Goal: Information Seeking & Learning: Find contact information

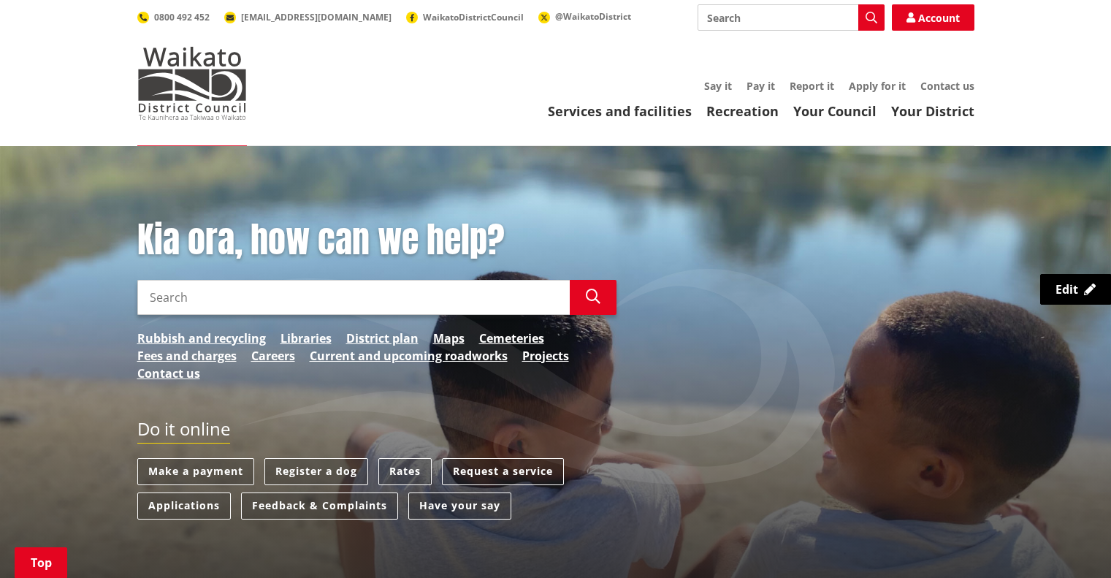
scroll to position [731, 0]
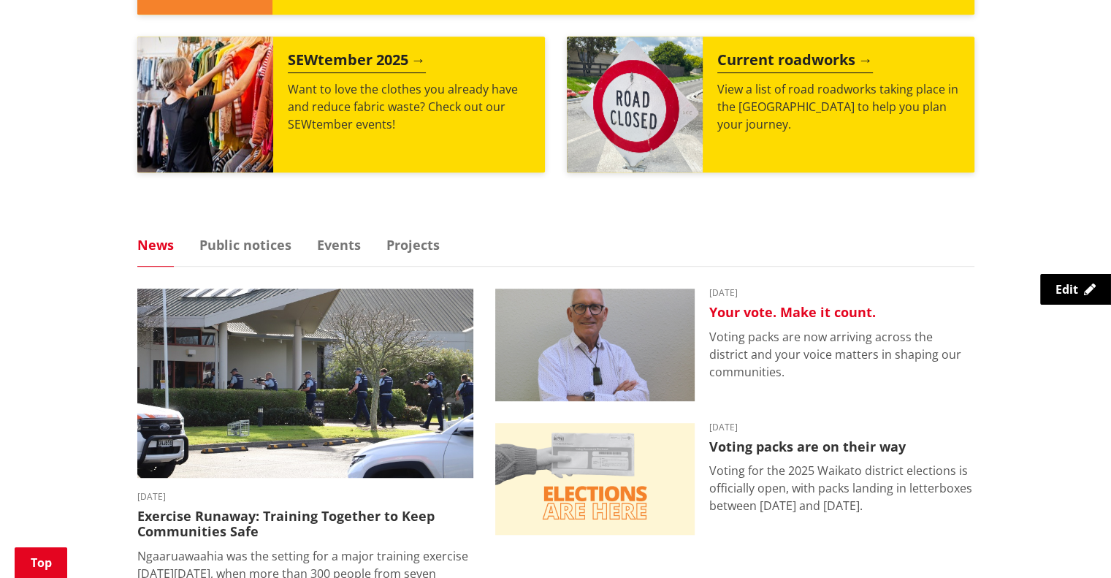
click at [626, 344] on img at bounding box center [594, 345] width 199 height 113
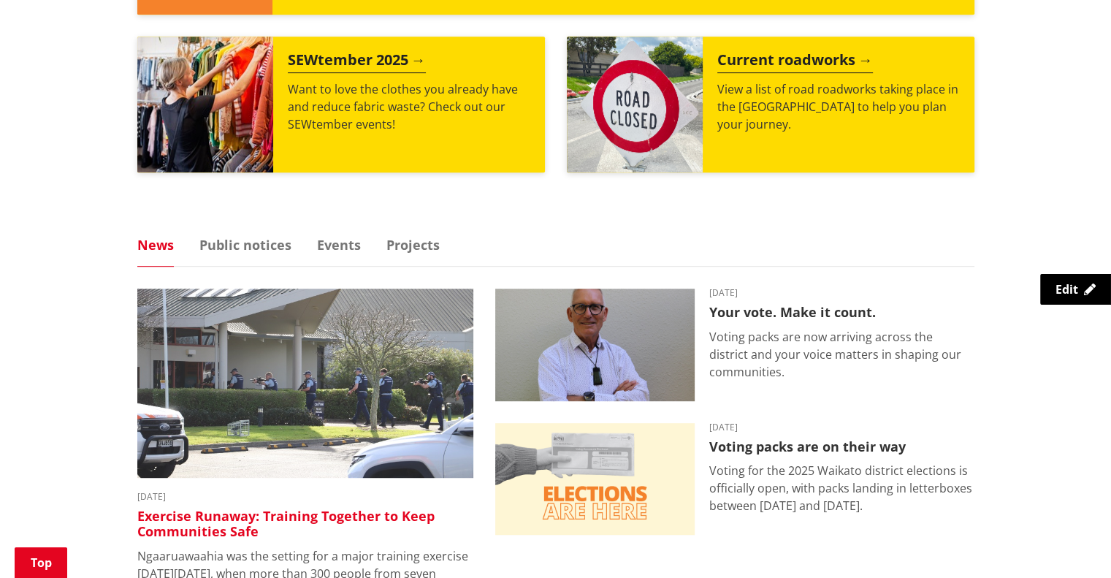
click at [262, 346] on img at bounding box center [305, 383] width 336 height 189
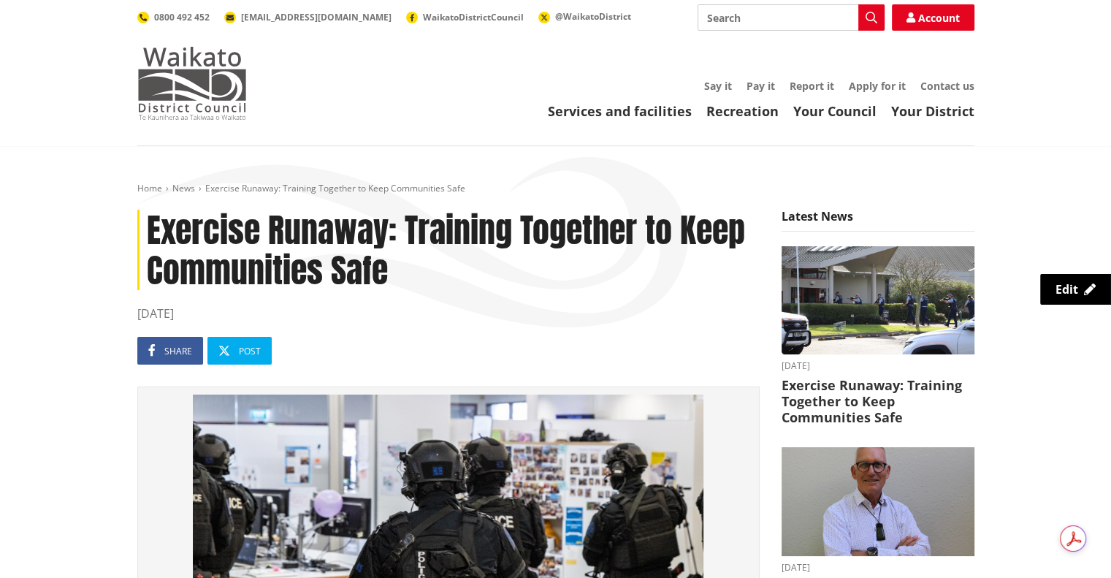
click at [203, 77] on img at bounding box center [192, 83] width 110 height 73
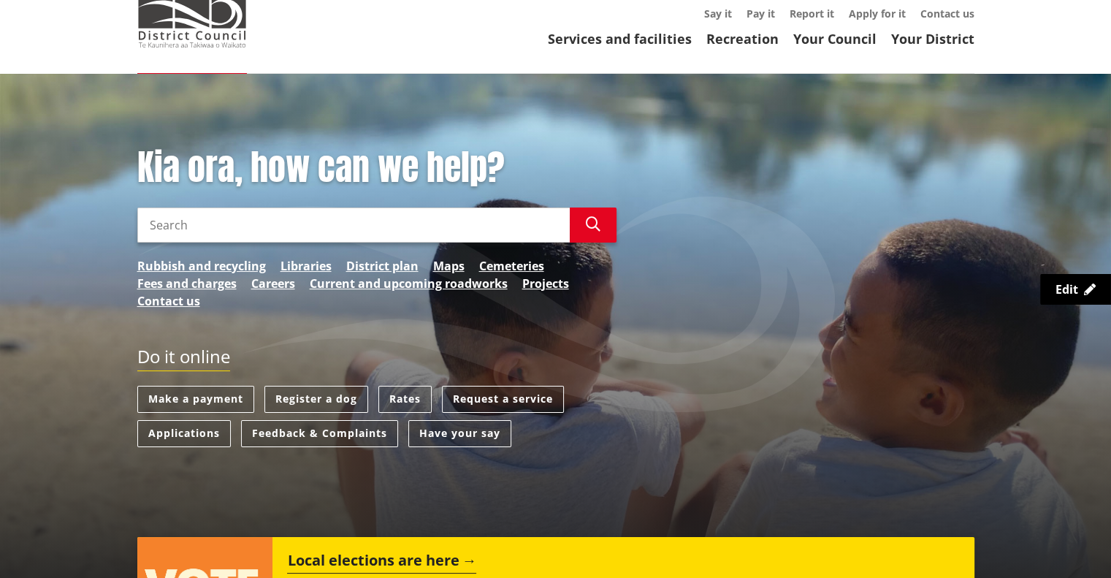
scroll to position [73, 0]
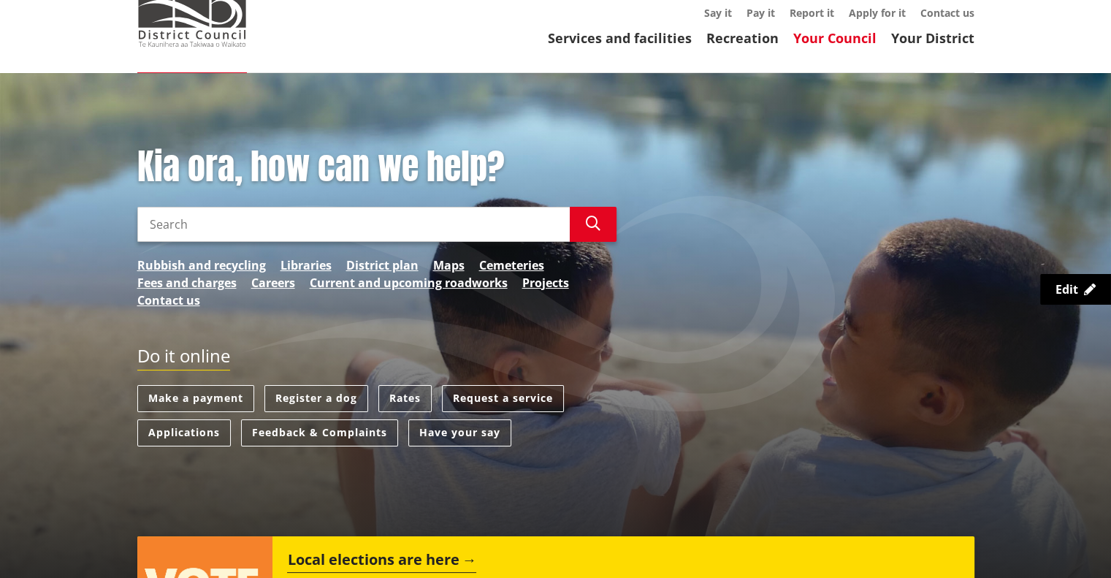
click at [810, 42] on link "Your Council" at bounding box center [835, 38] width 83 height 18
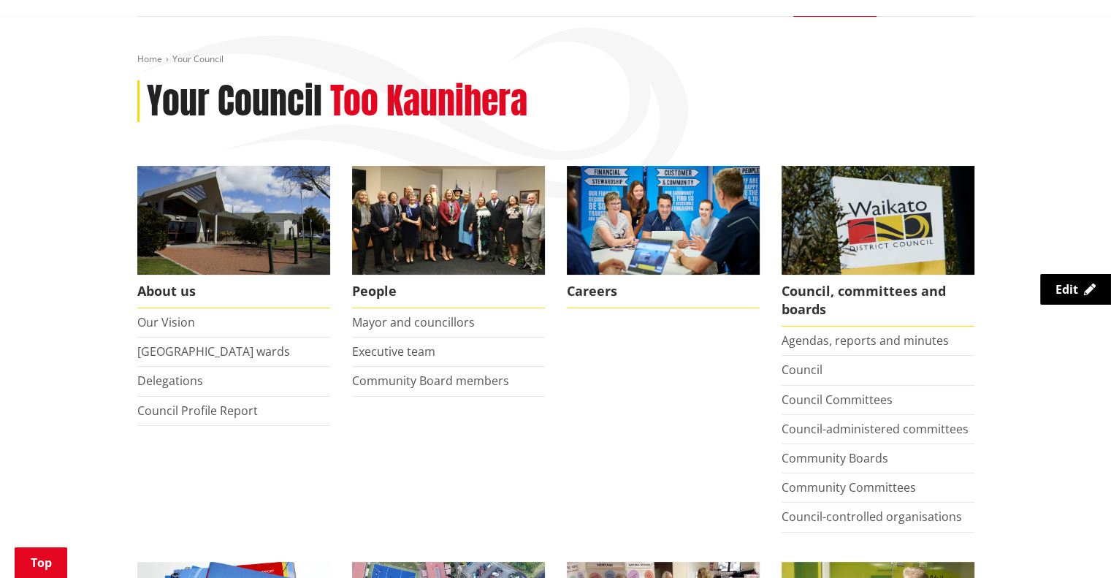
scroll to position [219, 0]
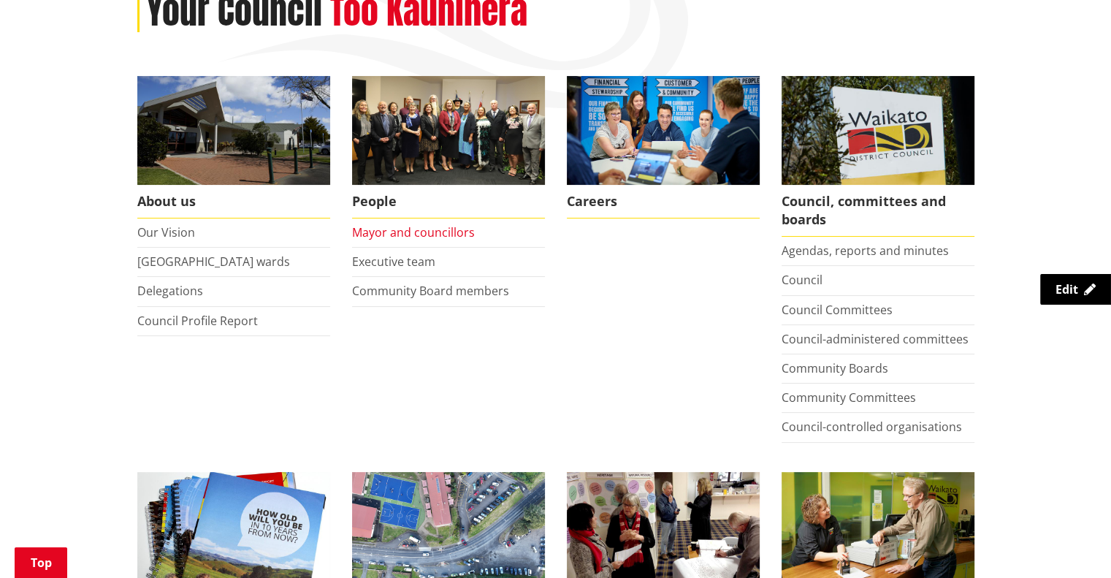
click at [364, 234] on link "Mayor and councillors" at bounding box center [413, 232] width 123 height 16
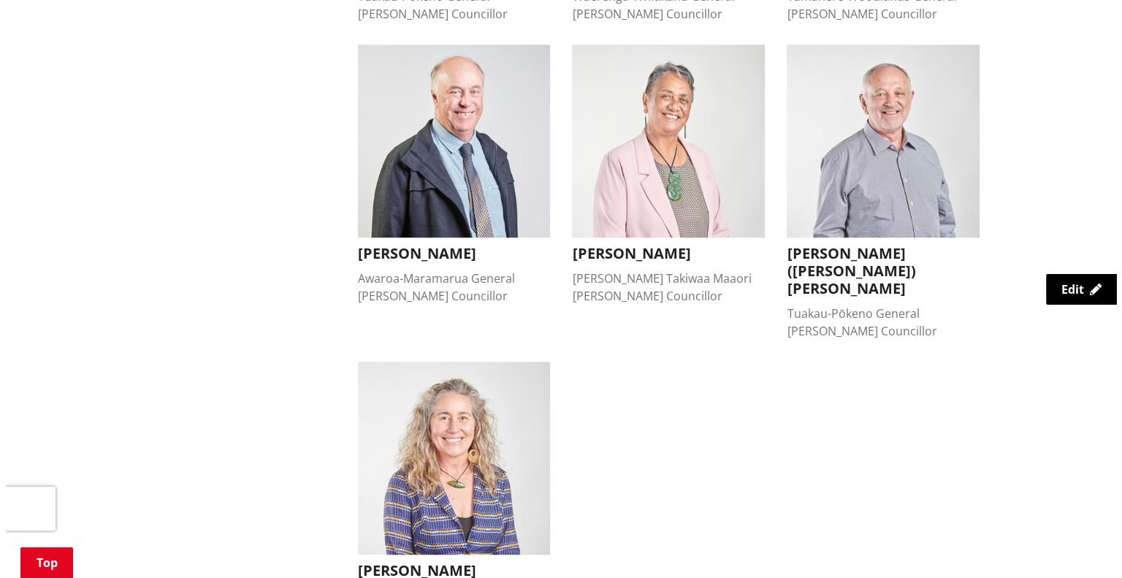
scroll to position [1242, 0]
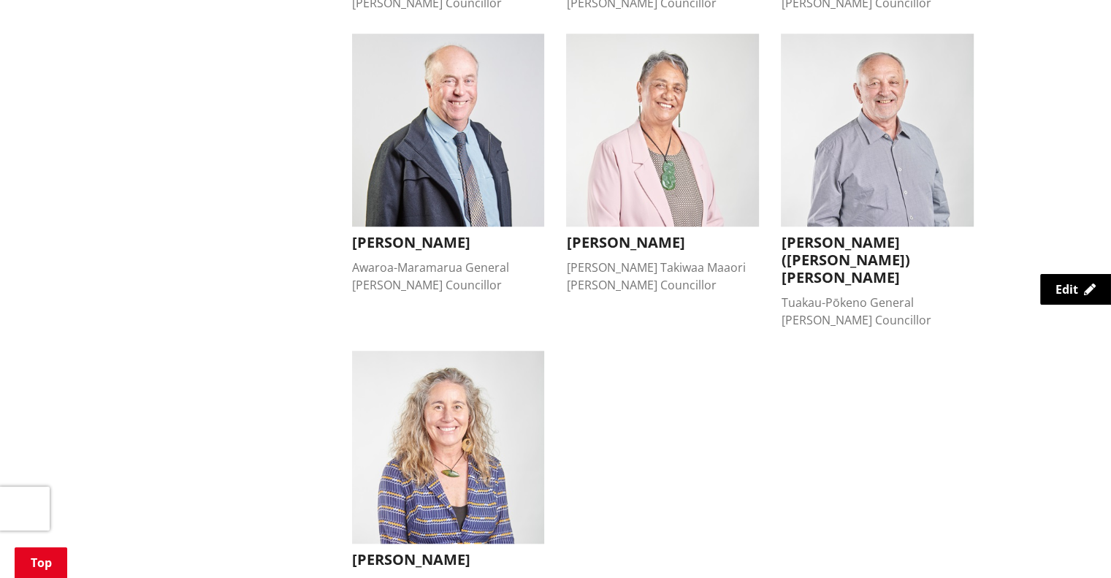
click at [672, 172] on img "button" at bounding box center [662, 130] width 193 height 193
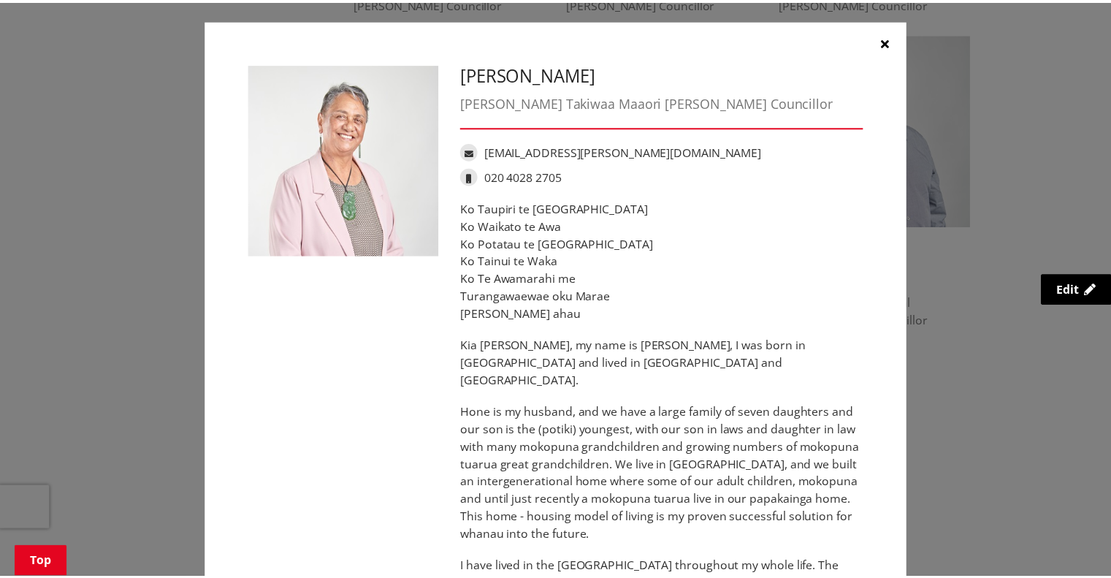
scroll to position [0, 0]
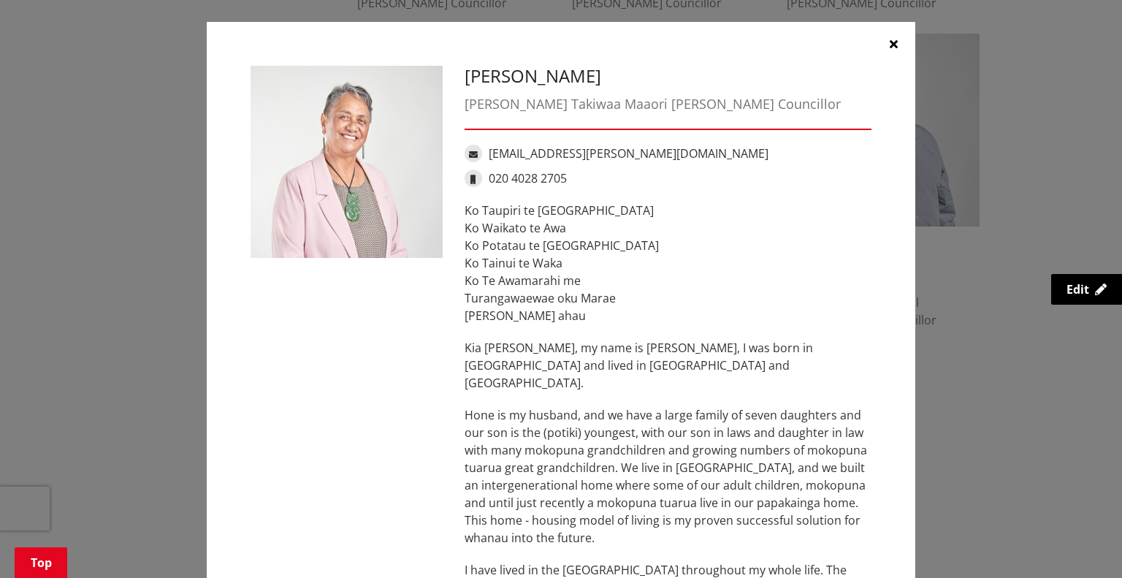
click at [890, 45] on icon "button" at bounding box center [894, 44] width 8 height 12
